Goal: Entertainment & Leisure: Consume media (video, audio)

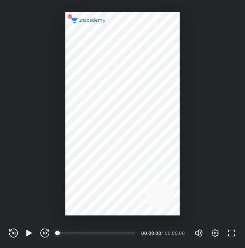
scroll to position [248, 245]
click at [29, 234] on icon "button" at bounding box center [29, 233] width 6 height 6
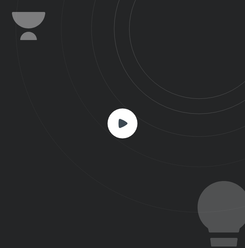
click at [128, 128] on rect at bounding box center [123, 123] width 30 height 30
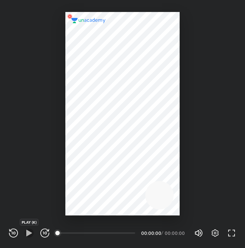
click at [27, 233] on icon "button" at bounding box center [29, 233] width 6 height 6
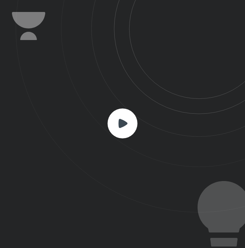
click at [133, 132] on rect at bounding box center [123, 123] width 30 height 30
click at [125, 130] on rect at bounding box center [123, 123] width 30 height 30
click at [122, 122] on icon at bounding box center [123, 123] width 9 height 9
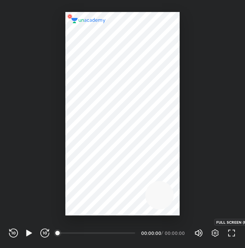
click at [230, 233] on icon "button" at bounding box center [231, 232] width 9 height 9
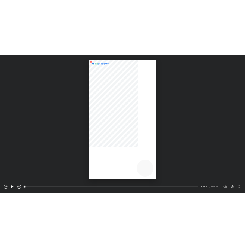
scroll to position [323, 574]
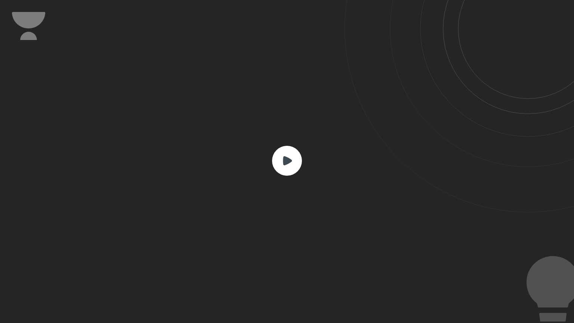
click at [245, 162] on rect at bounding box center [287, 161] width 30 height 30
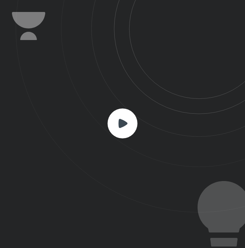
scroll to position [248, 245]
